Goal: Communication & Community: Connect with others

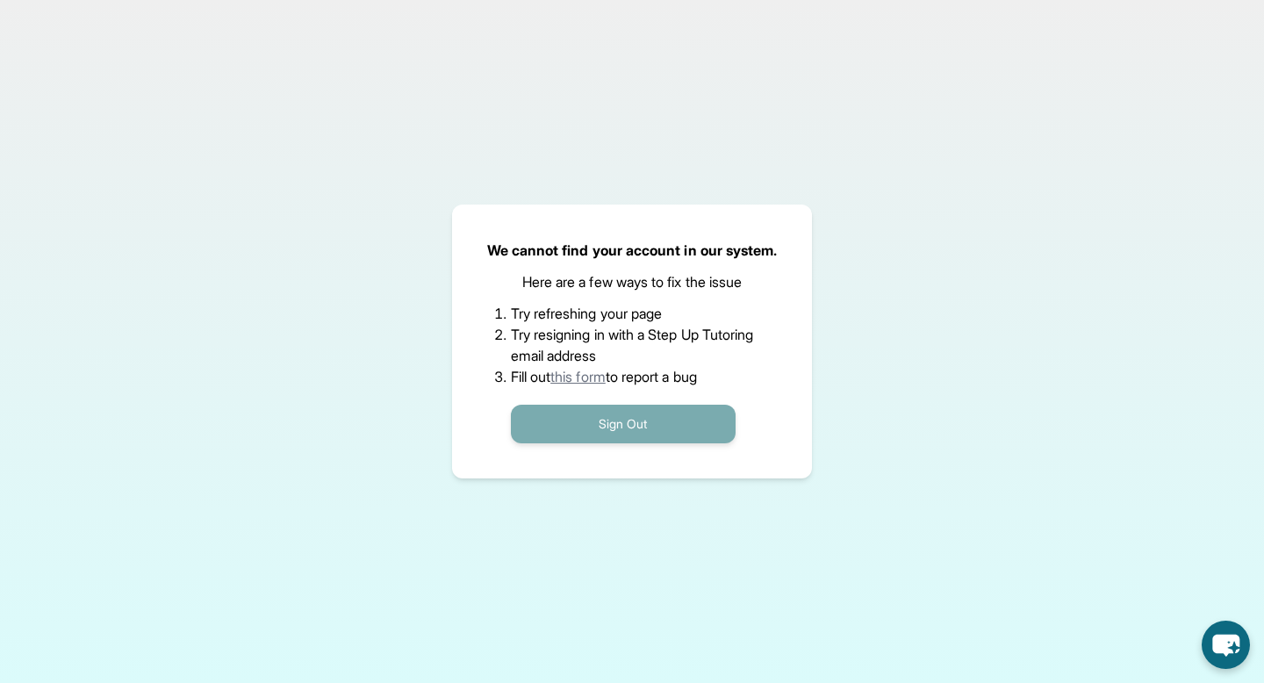
click at [662, 431] on button "Sign Out" at bounding box center [623, 424] width 225 height 39
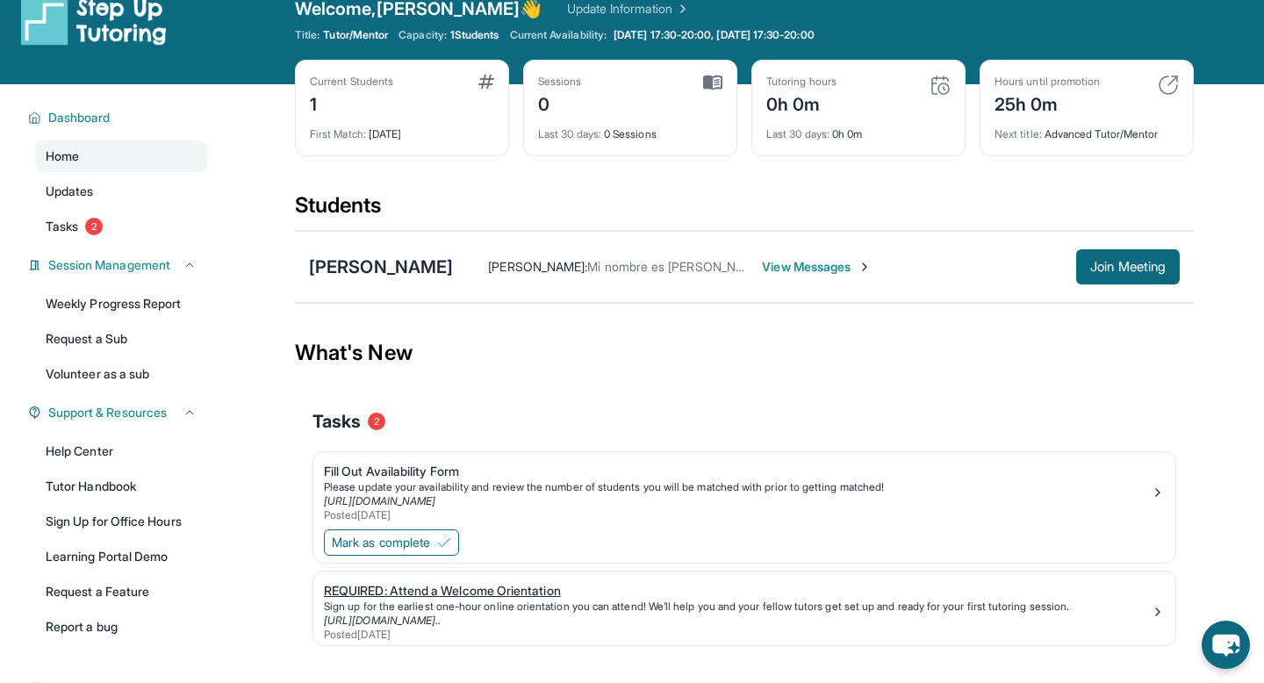
scroll to position [22, 0]
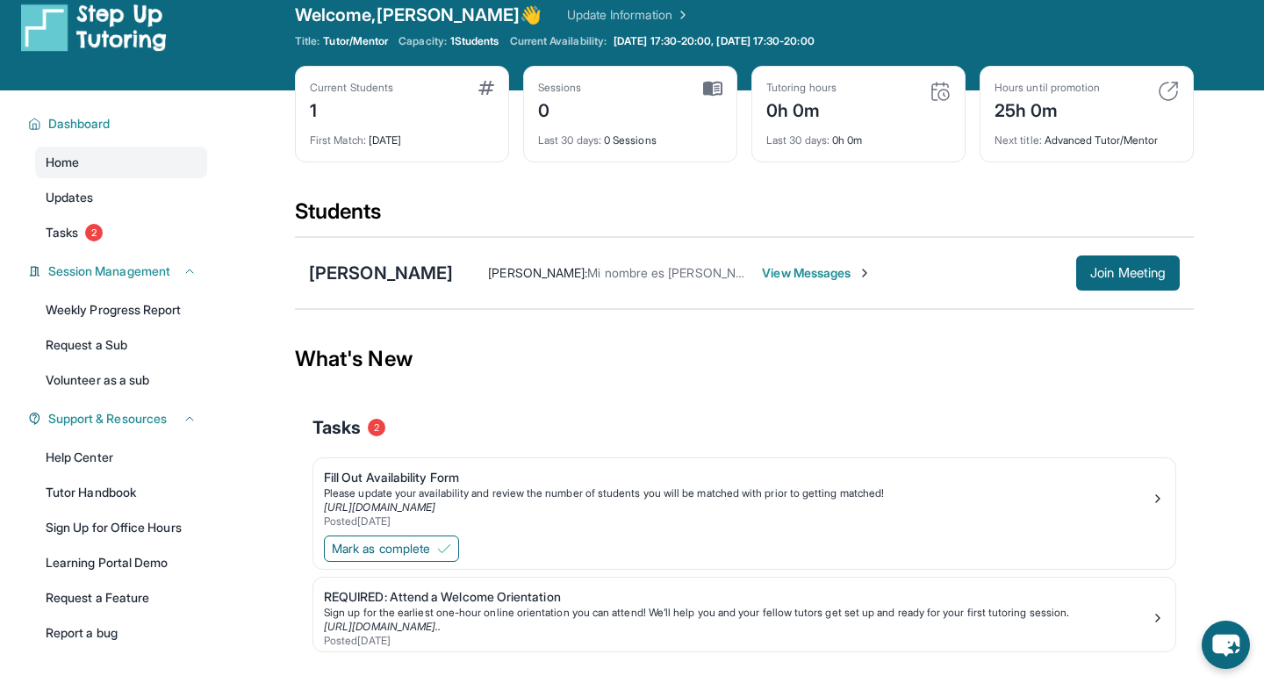
click at [1169, 88] on img at bounding box center [1168, 91] width 21 height 21
click at [1164, 88] on img at bounding box center [1168, 91] width 21 height 21
click at [1167, 96] on img at bounding box center [1168, 91] width 21 height 21
click at [1167, 97] on img at bounding box center [1168, 91] width 21 height 21
click at [821, 275] on span "View Messages" at bounding box center [817, 273] width 110 height 18
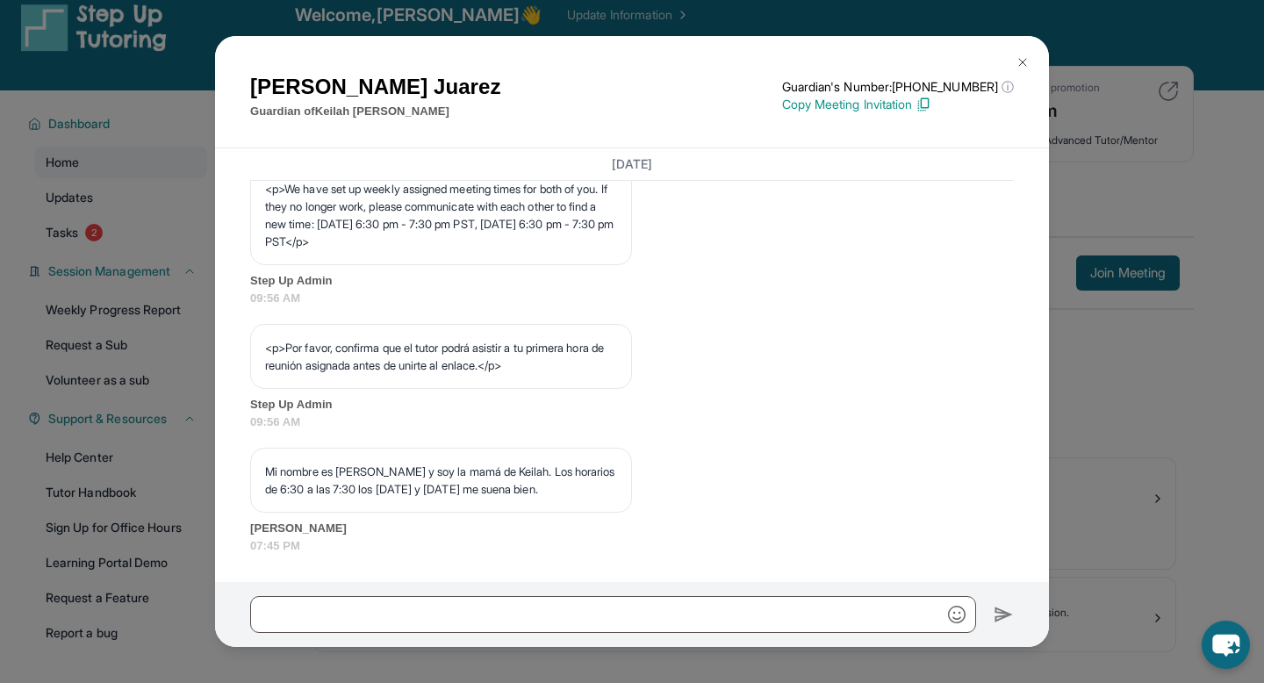
scroll to position [1053, 0]
click at [1025, 60] on img at bounding box center [1023, 62] width 14 height 14
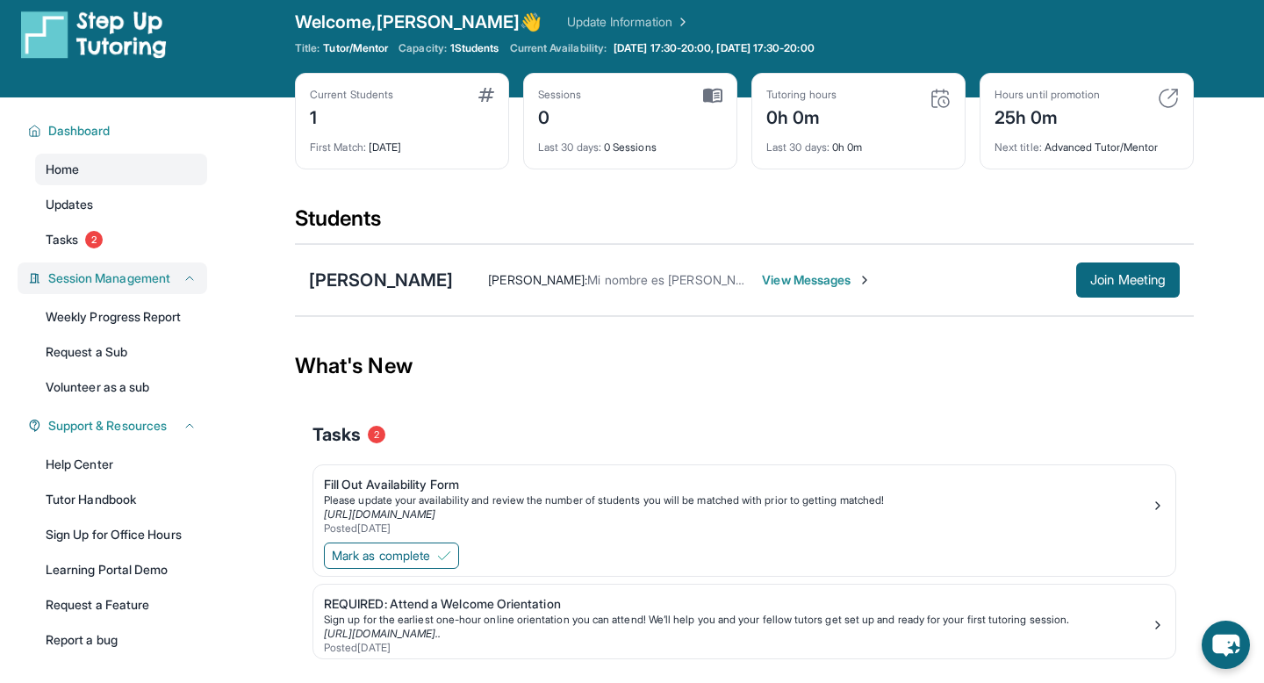
scroll to position [0, 0]
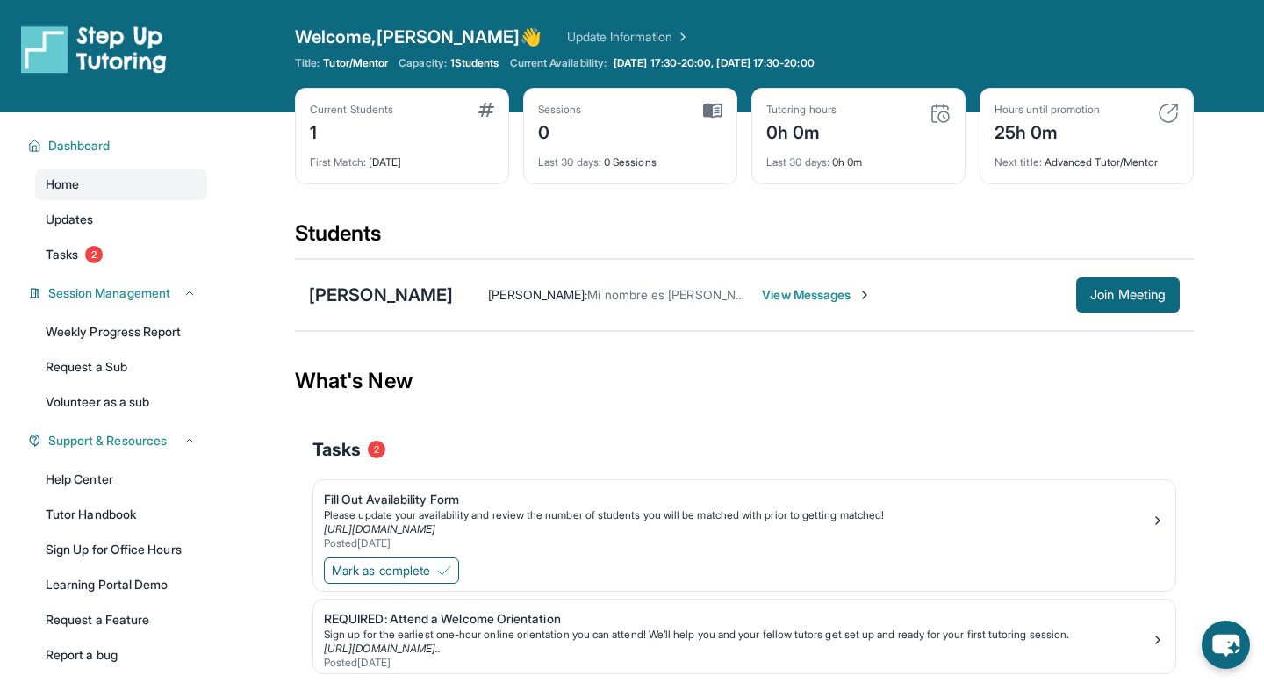
click at [594, 32] on link "Update Information" at bounding box center [628, 37] width 123 height 18
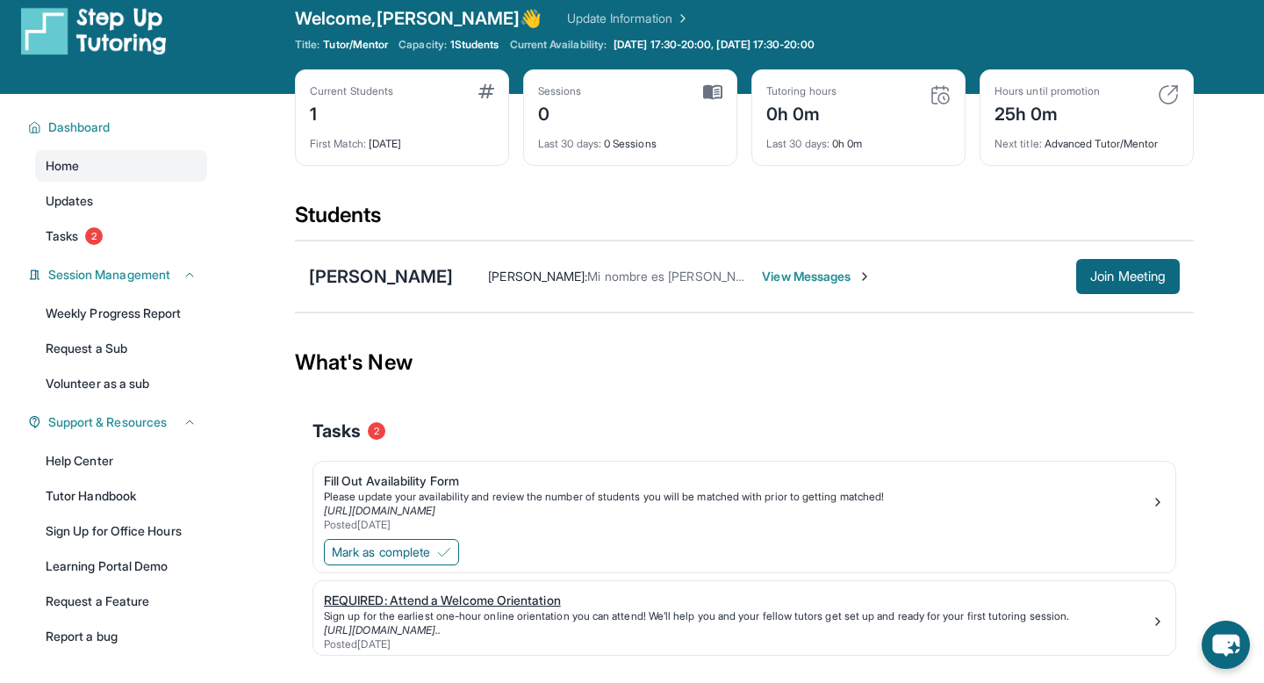
scroll to position [18, 0]
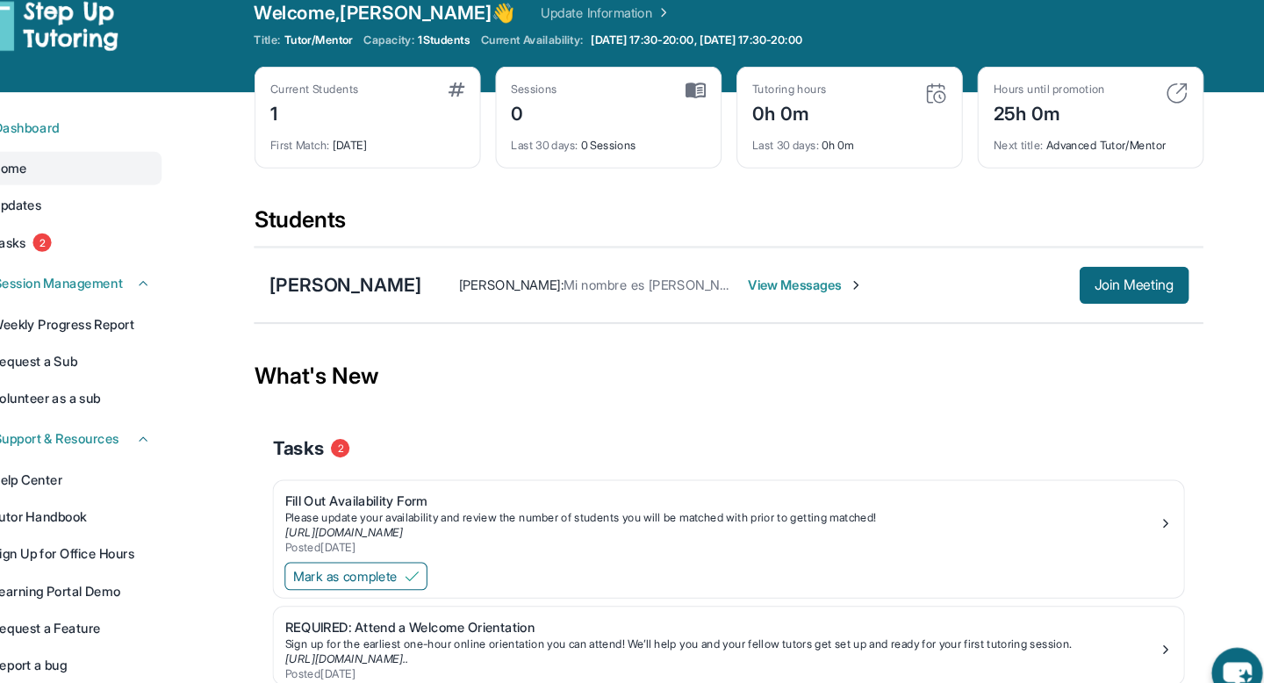
click at [927, 91] on div "Tutoring hours 0h 0m" at bounding box center [858, 106] width 184 height 42
click at [1040, 128] on div "Next title : Advanced Tutor/Mentor" at bounding box center [1087, 139] width 184 height 25
click at [1043, 131] on div "Next title : Advanced Tutor/Mentor" at bounding box center [1087, 139] width 184 height 25
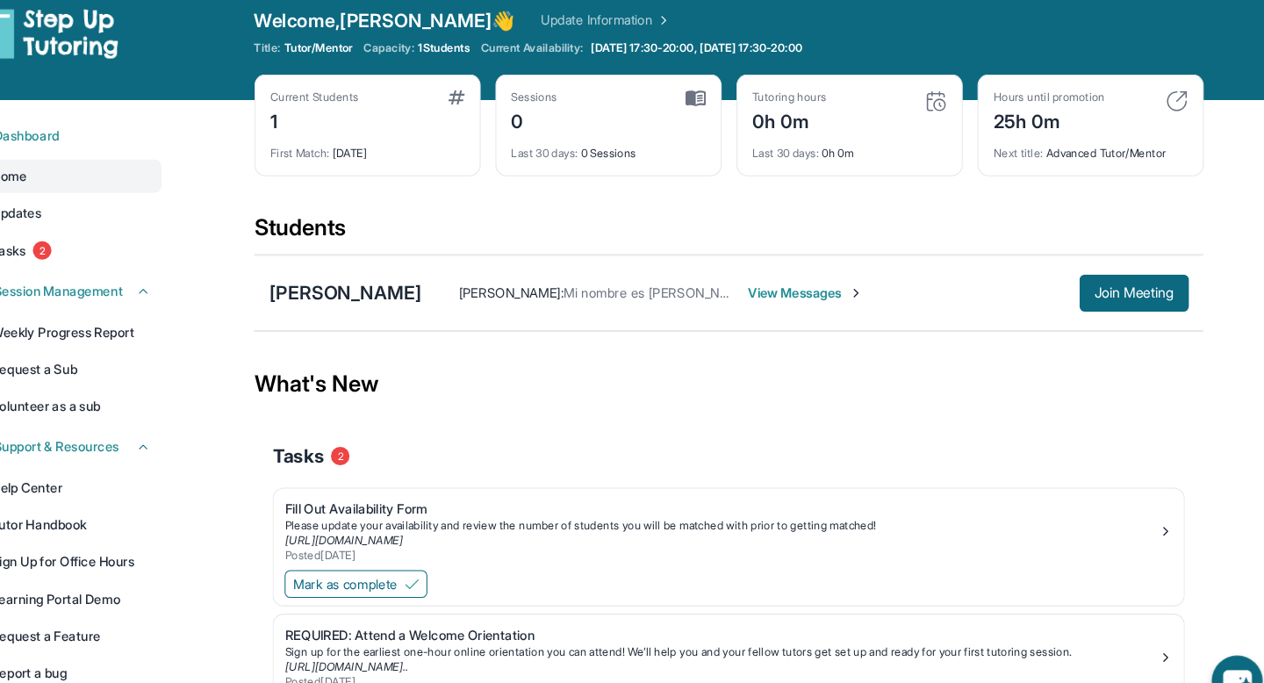
scroll to position [0, 0]
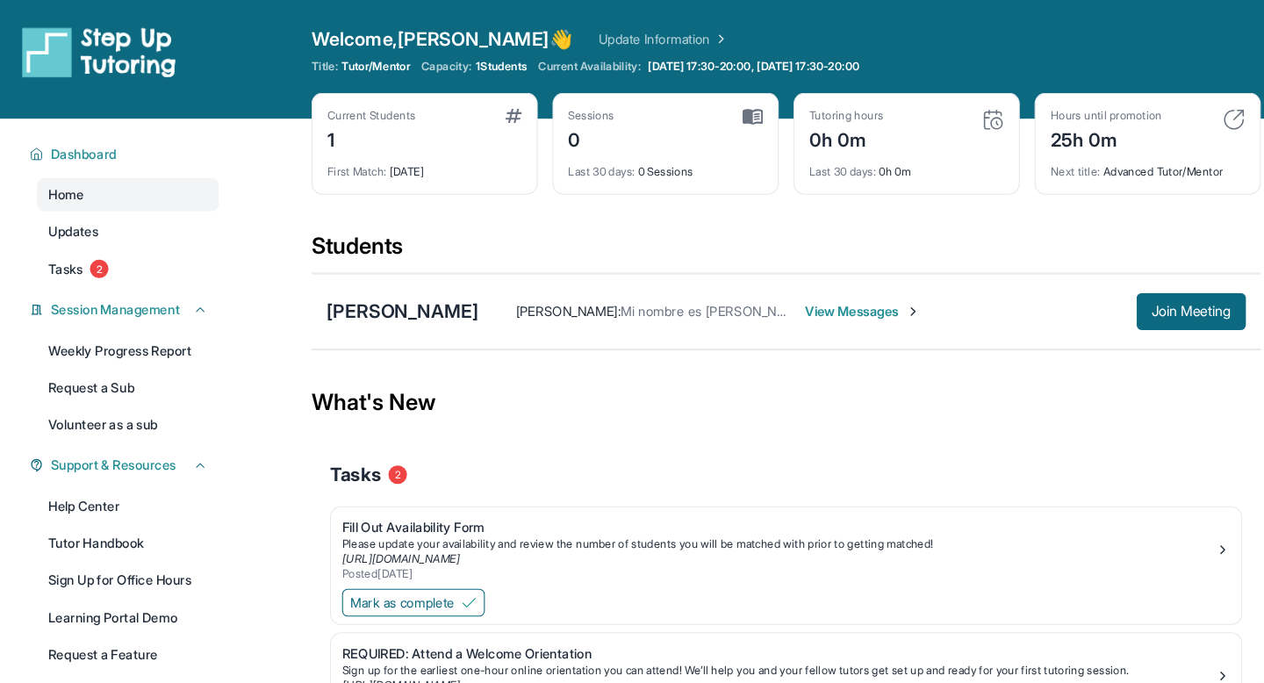
click at [632, 152] on div "Last 30 days : 0 Sessions" at bounding box center [630, 157] width 184 height 25
click at [456, 166] on div "First Match : [DATE]" at bounding box center [402, 157] width 184 height 25
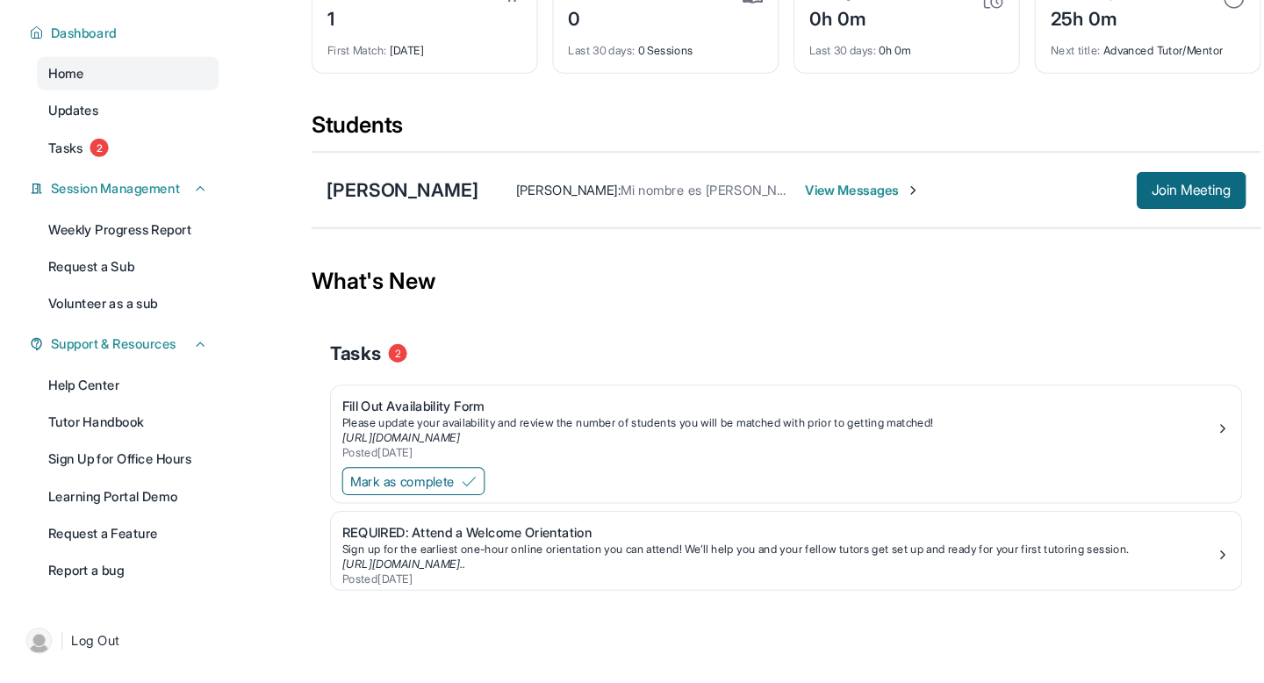
scroll to position [93, 0]
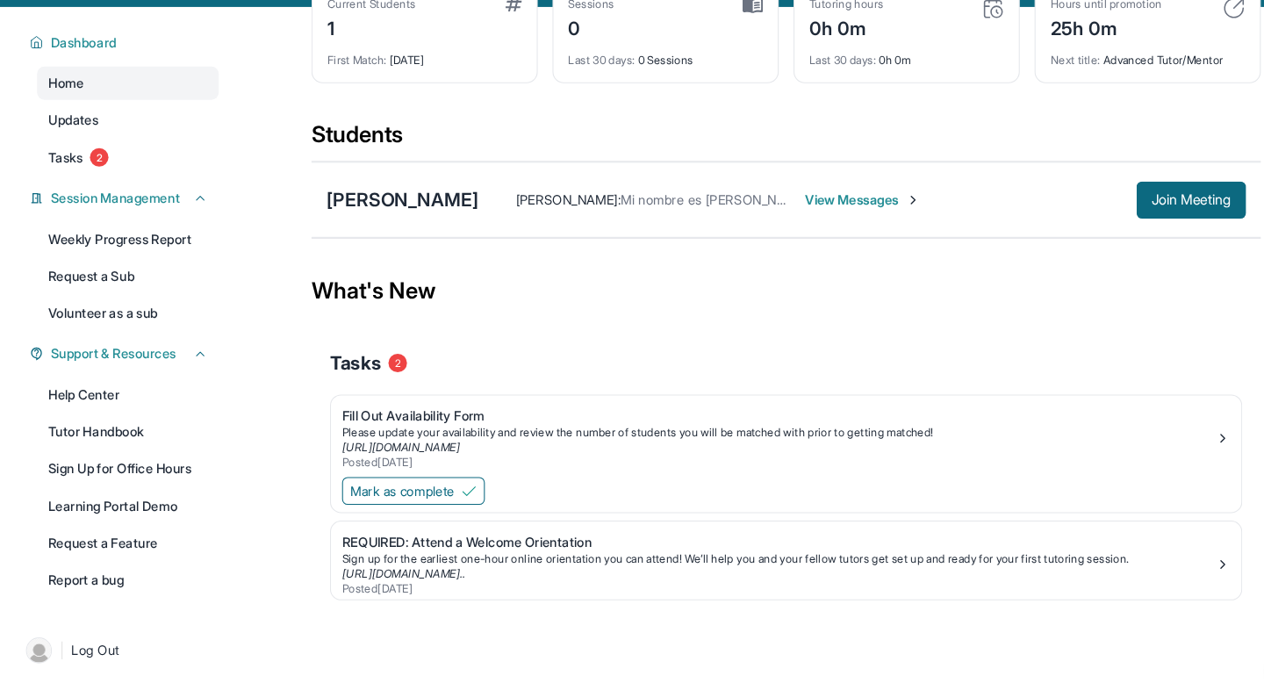
click at [1068, 208] on div "[PERSON_NAME] : Mi nombre es [PERSON_NAME] y soy la mamá de Keilah. Los horario…" at bounding box center [764, 202] width 623 height 18
click at [1089, 211] on button "Join Meeting" at bounding box center [1128, 201] width 104 height 35
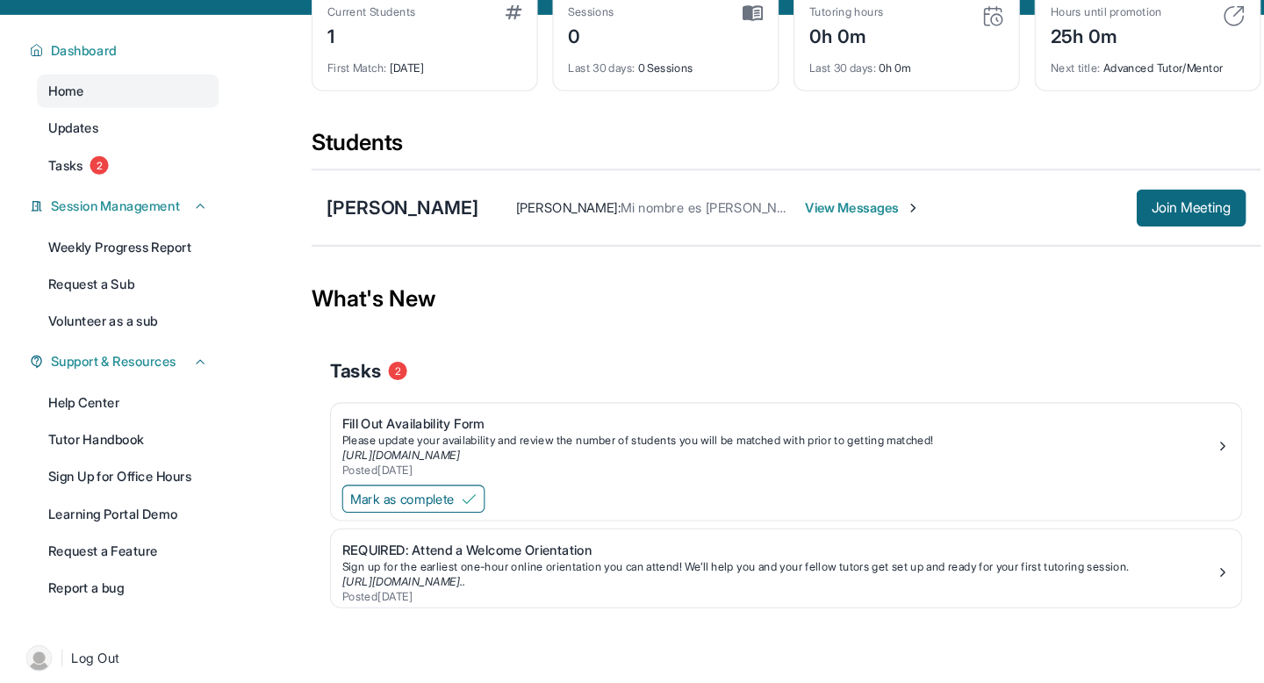
scroll to position [97, 0]
click at [122, 421] on link "Tutor Handbook" at bounding box center [121, 417] width 172 height 32
